Goal: Task Accomplishment & Management: Use online tool/utility

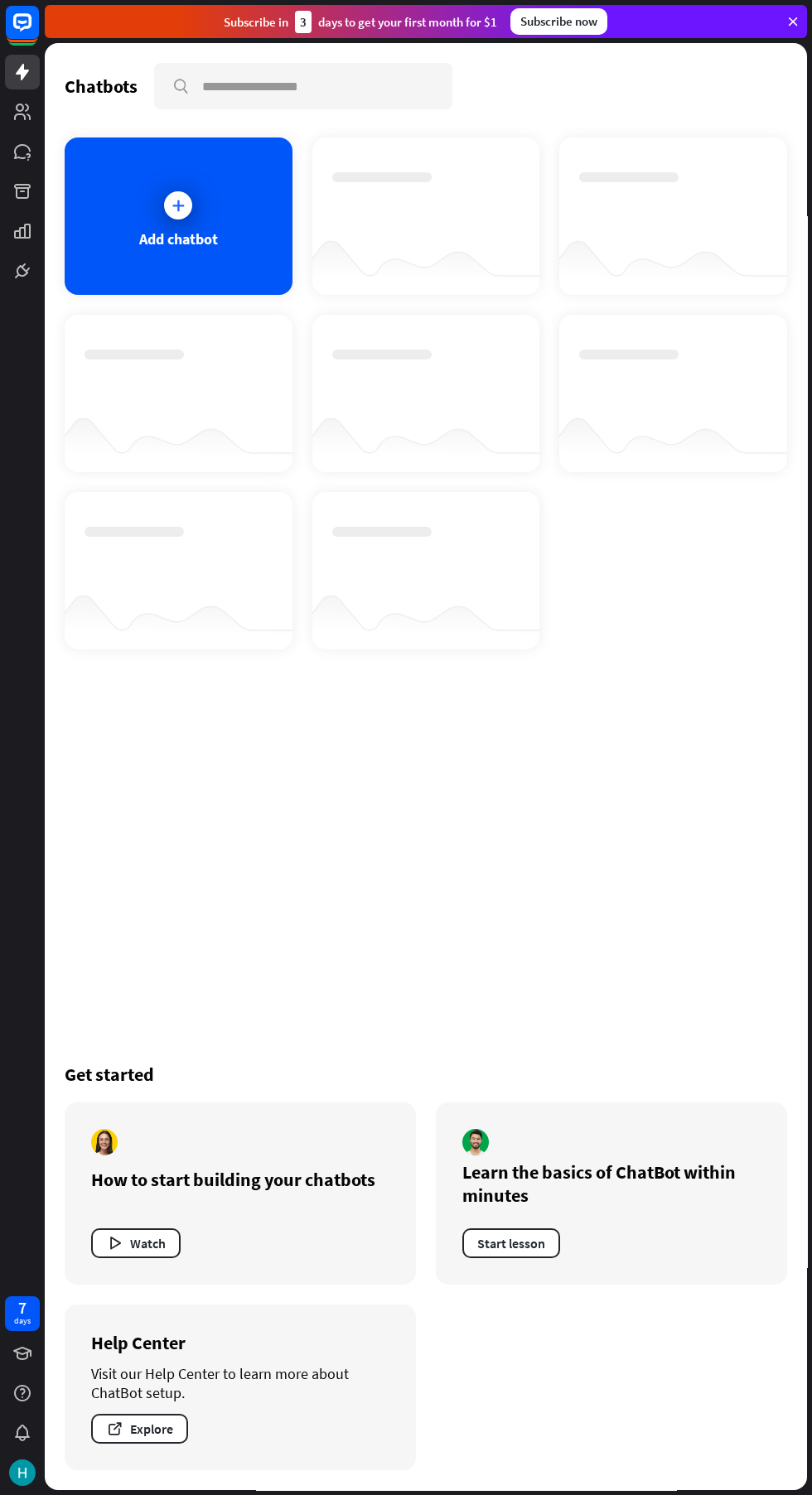
click at [153, 208] on div "Add chatbot" at bounding box center [179, 216] width 228 height 158
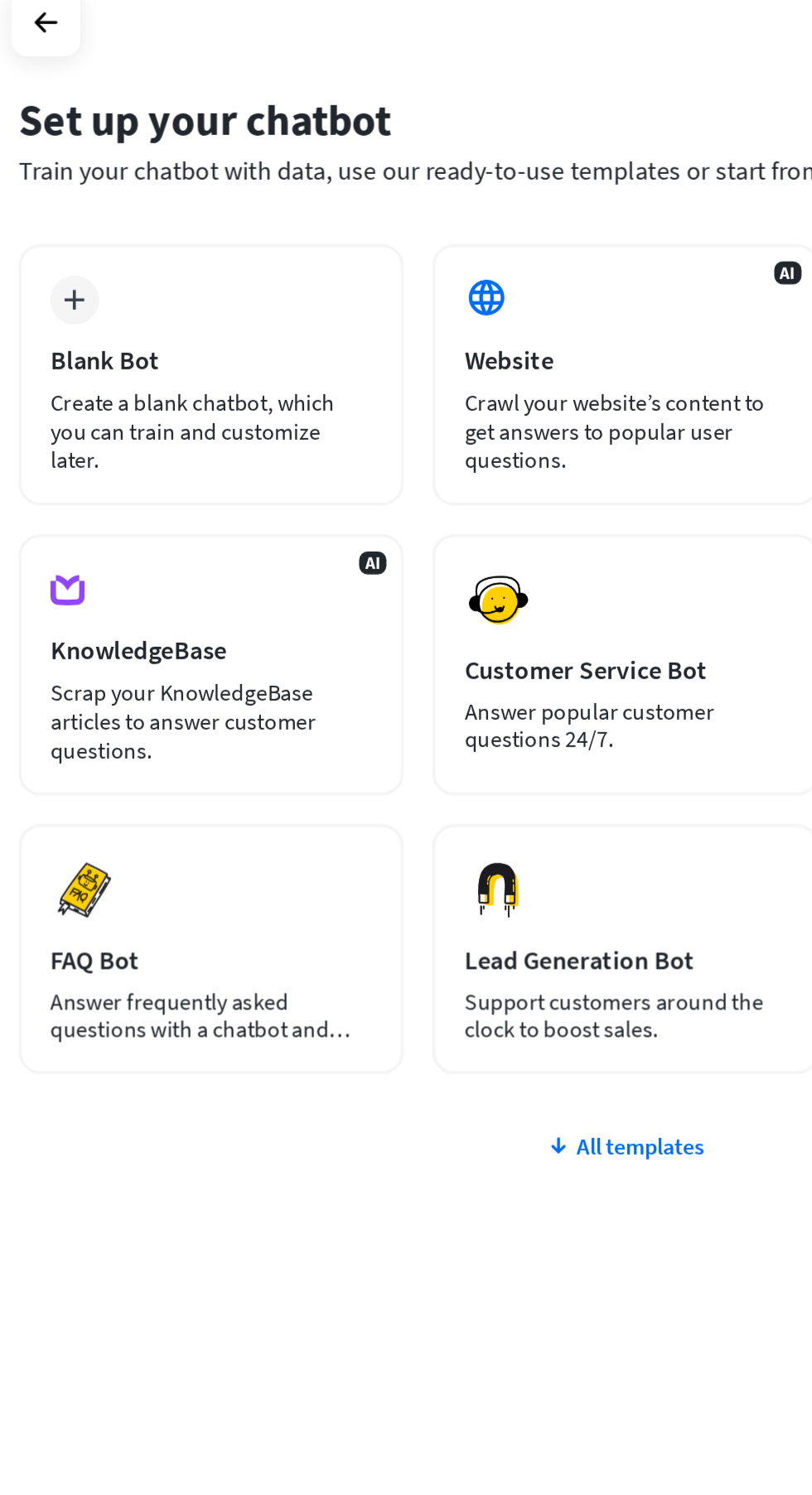
click at [197, 640] on div "Answer frequently asked questions with a chatbot and save your time." at bounding box center [180, 650] width 186 height 31
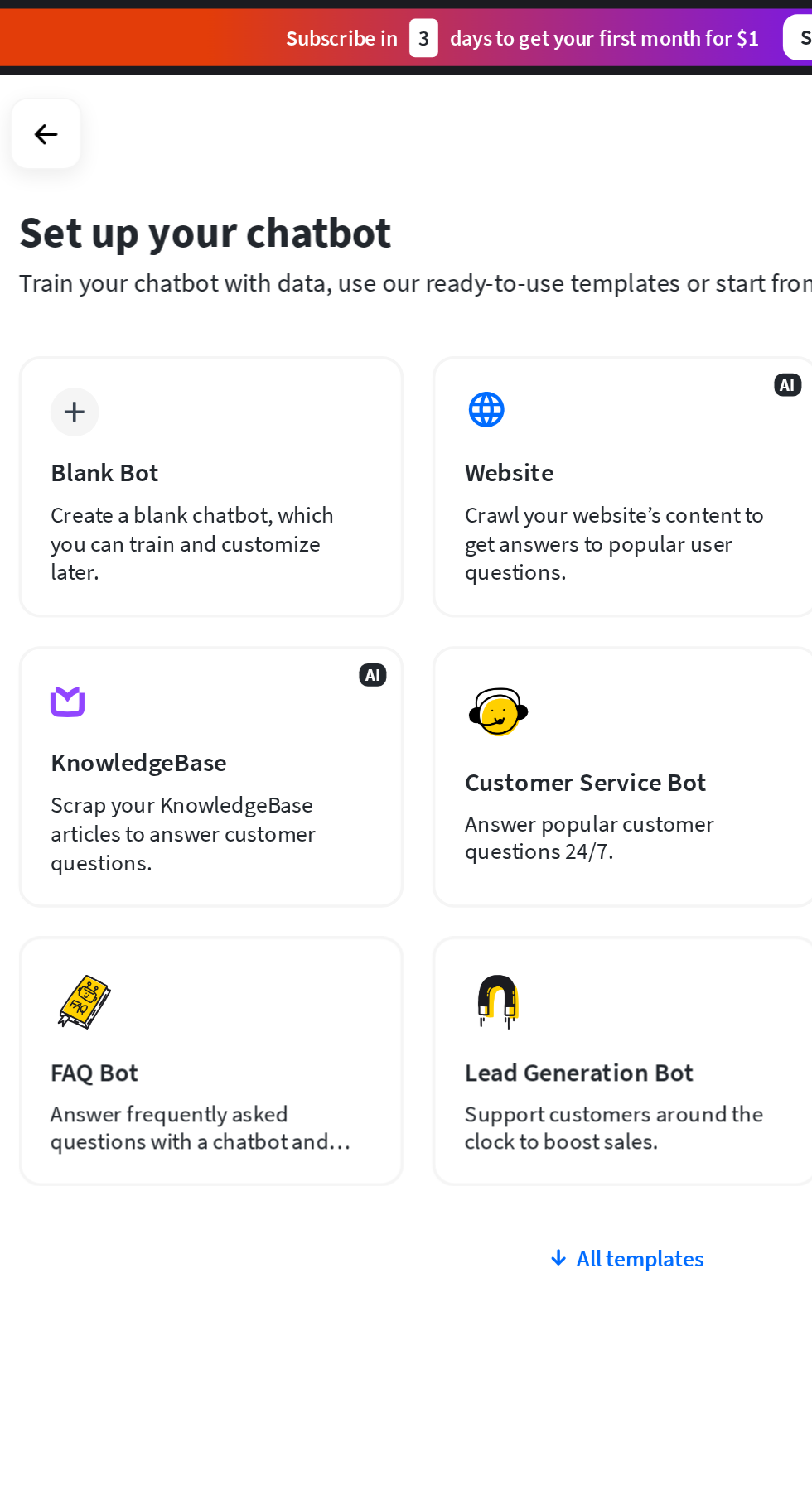
click at [385, 459] on div "Customer Service Bot" at bounding box center [419, 451] width 186 height 19
click at [382, 719] on icon at bounding box center [381, 726] width 13 height 17
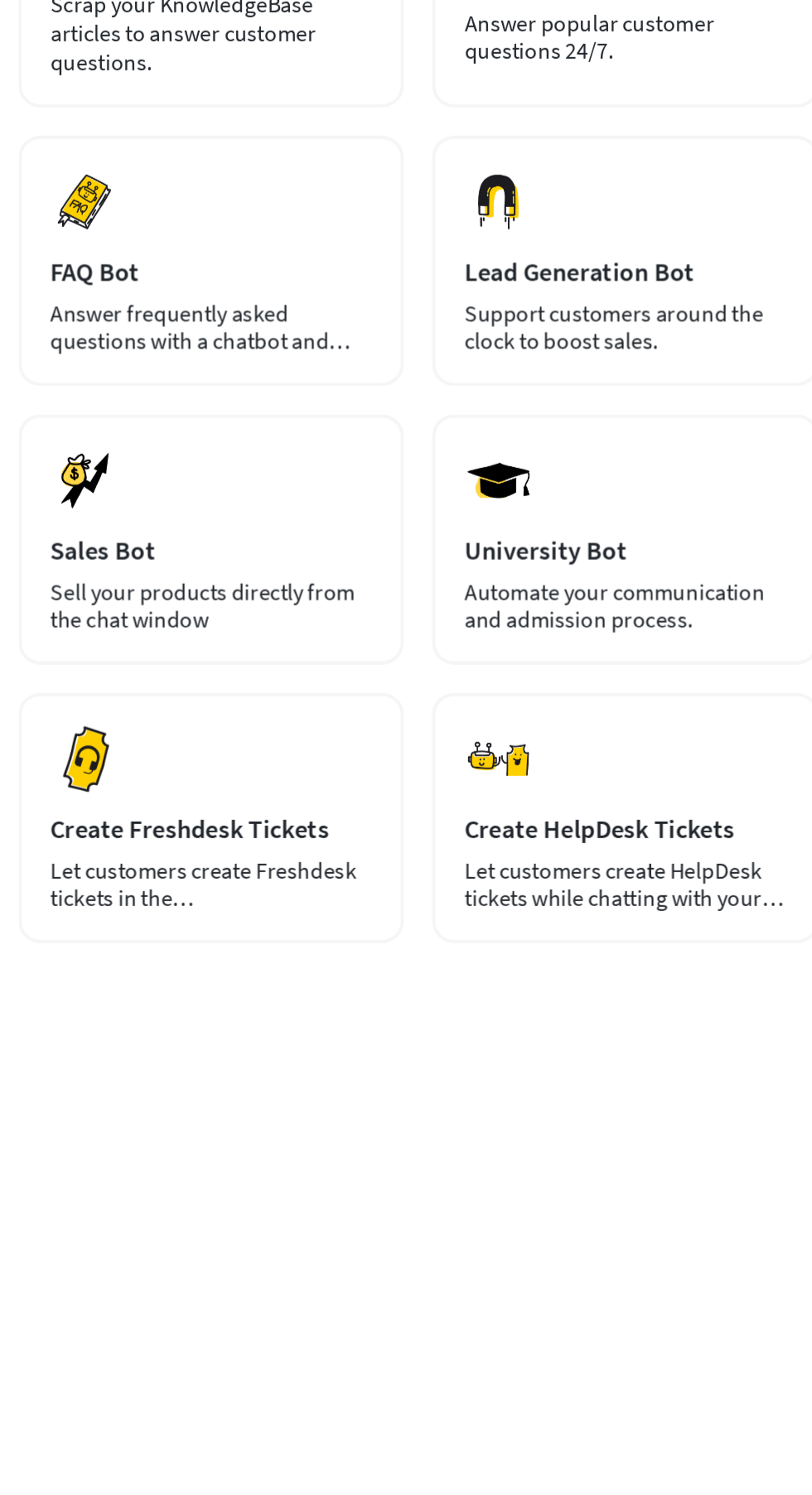
click at [108, 758] on div "Preview Sales Bot Sell your products directly from the chat window" at bounding box center [180, 772] width 222 height 144
